Goal: Obtain resource: Download file/media

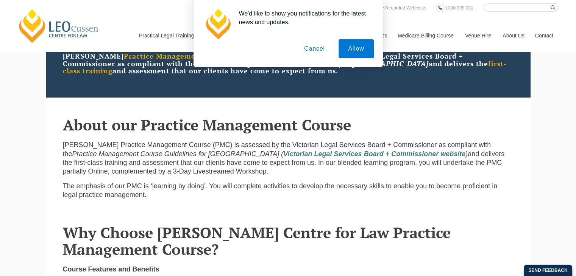
click at [321, 50] on button "Cancel" at bounding box center [315, 48] width 40 height 19
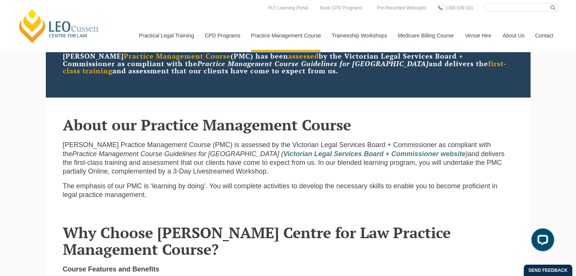
click at [313, 46] on div "We'd like to show you notifications for the latest news and updates. Allow Canc…" at bounding box center [288, 33] width 576 height 67
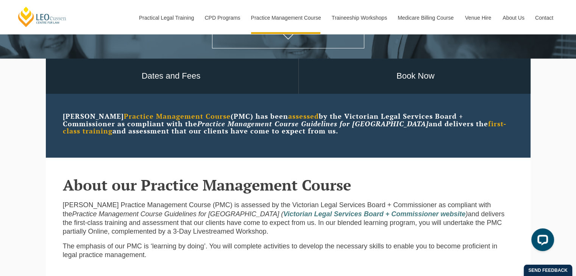
scroll to position [174, 0]
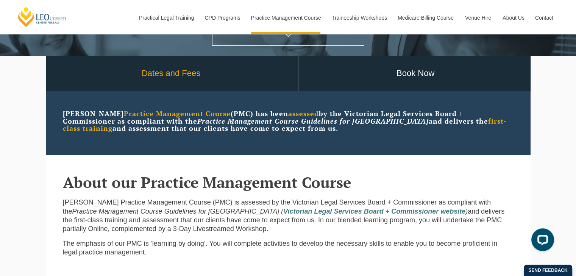
click at [170, 69] on link "Dates and Fees" at bounding box center [171, 73] width 254 height 35
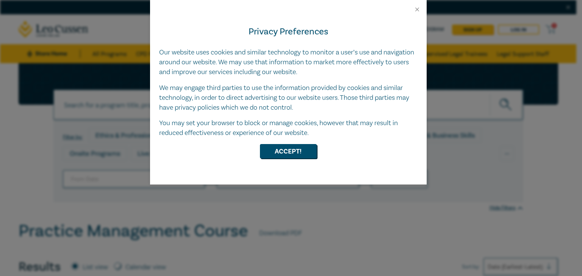
click at [416, 13] on div "Privacy Preferences Our website uses cookies and similar technology to monitor …" at bounding box center [288, 99] width 276 height 172
click at [416, 8] on button "Close" at bounding box center [416, 9] width 7 height 7
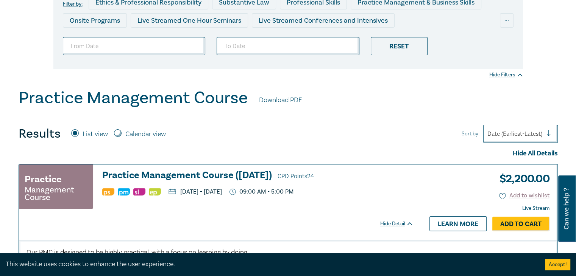
scroll to position [135, 0]
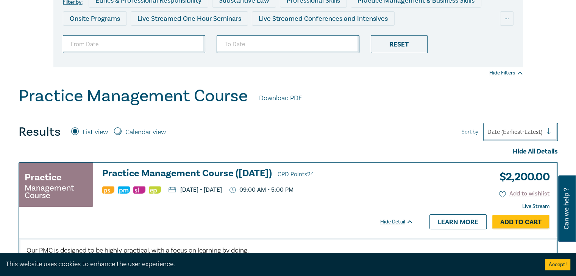
click at [276, 103] on div "Practice Management Course Download PDF" at bounding box center [288, 97] width 539 height 23
click at [277, 95] on link "Download PDF" at bounding box center [280, 99] width 43 height 10
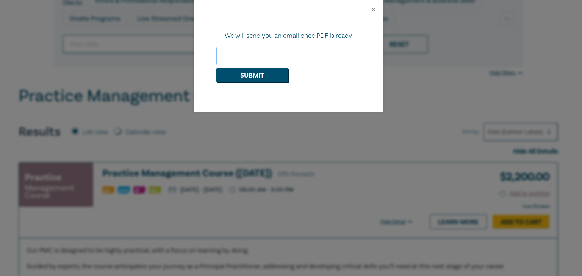
click at [267, 52] on input "email" at bounding box center [288, 56] width 144 height 18
type input "[PERSON_NAME][EMAIL_ADDRESS][PERSON_NAME][DOMAIN_NAME]"
click at [260, 74] on button "Submit" at bounding box center [252, 75] width 72 height 14
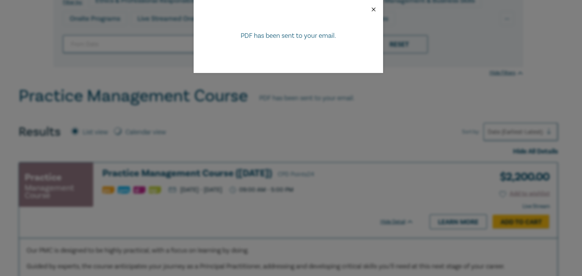
click at [375, 8] on button "Close" at bounding box center [373, 9] width 7 height 7
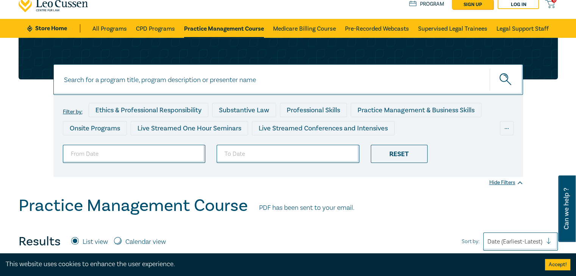
scroll to position [0, 0]
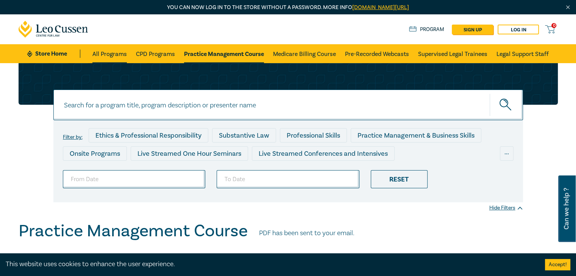
click at [123, 52] on link "All Programs" at bounding box center [109, 53] width 34 height 19
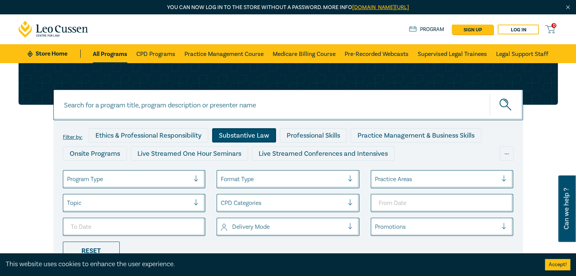
click at [235, 132] on div "Substantive Law" at bounding box center [244, 135] width 64 height 14
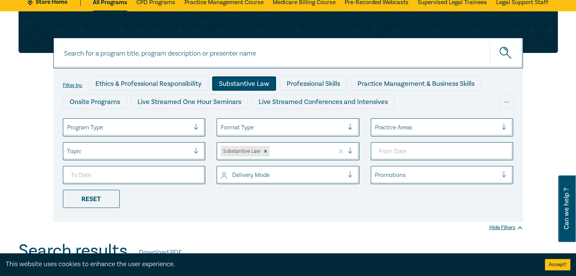
scroll to position [67, 0]
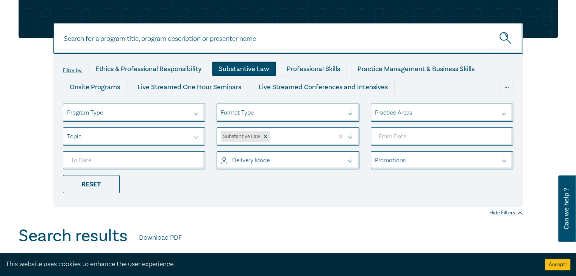
click at [424, 112] on div at bounding box center [436, 113] width 123 height 10
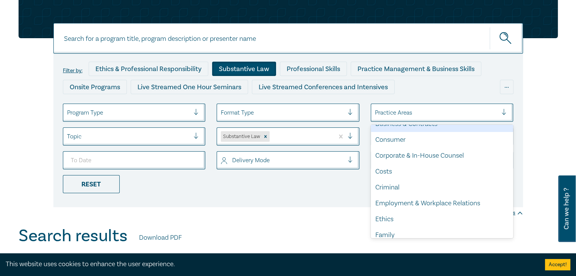
scroll to position [0, 0]
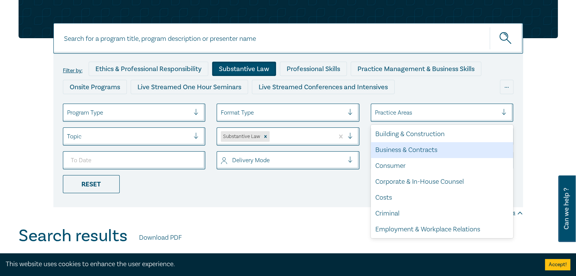
click at [421, 151] on div "Business & Contracts" at bounding box center [442, 150] width 143 height 16
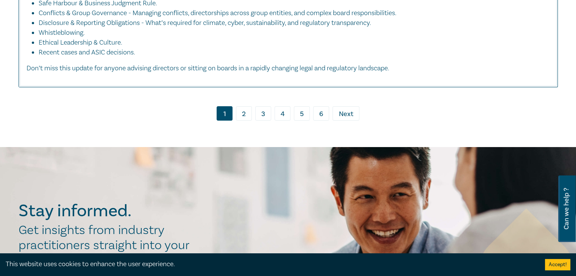
scroll to position [2744, 0]
